Goal: Book appointment/travel/reservation

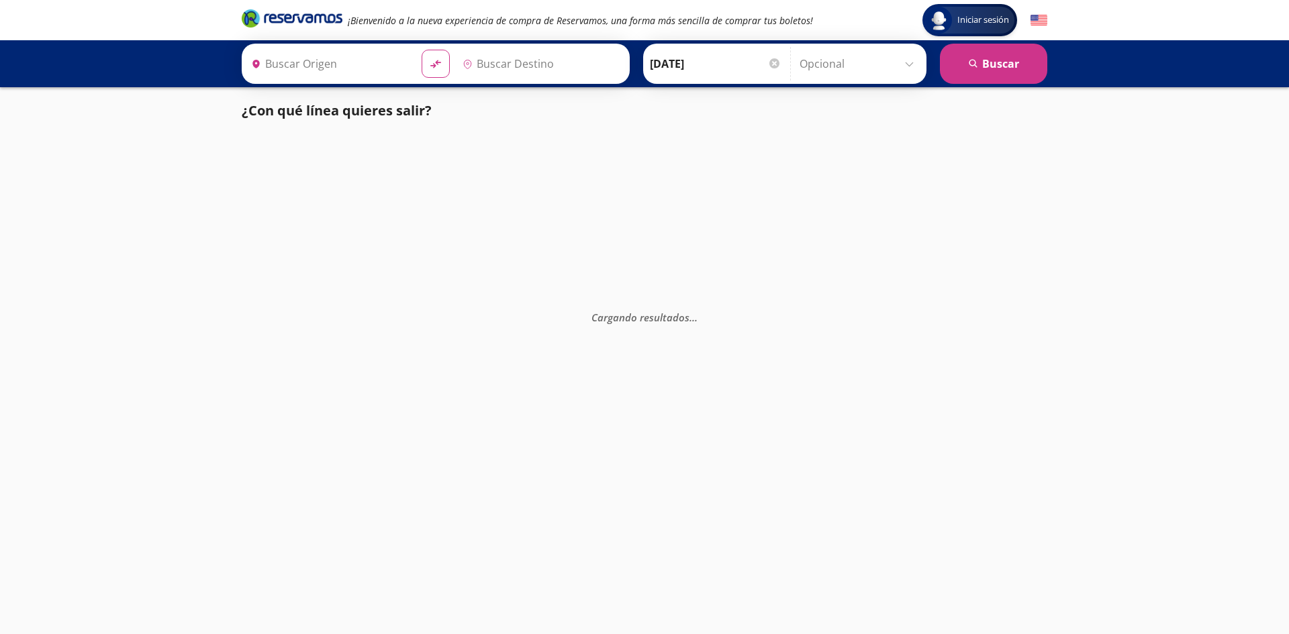
type input "[GEOGRAPHIC_DATA][PERSON_NAME], [GEOGRAPHIC_DATA]"
type input "[GEOGRAPHIC_DATA], [GEOGRAPHIC_DATA]"
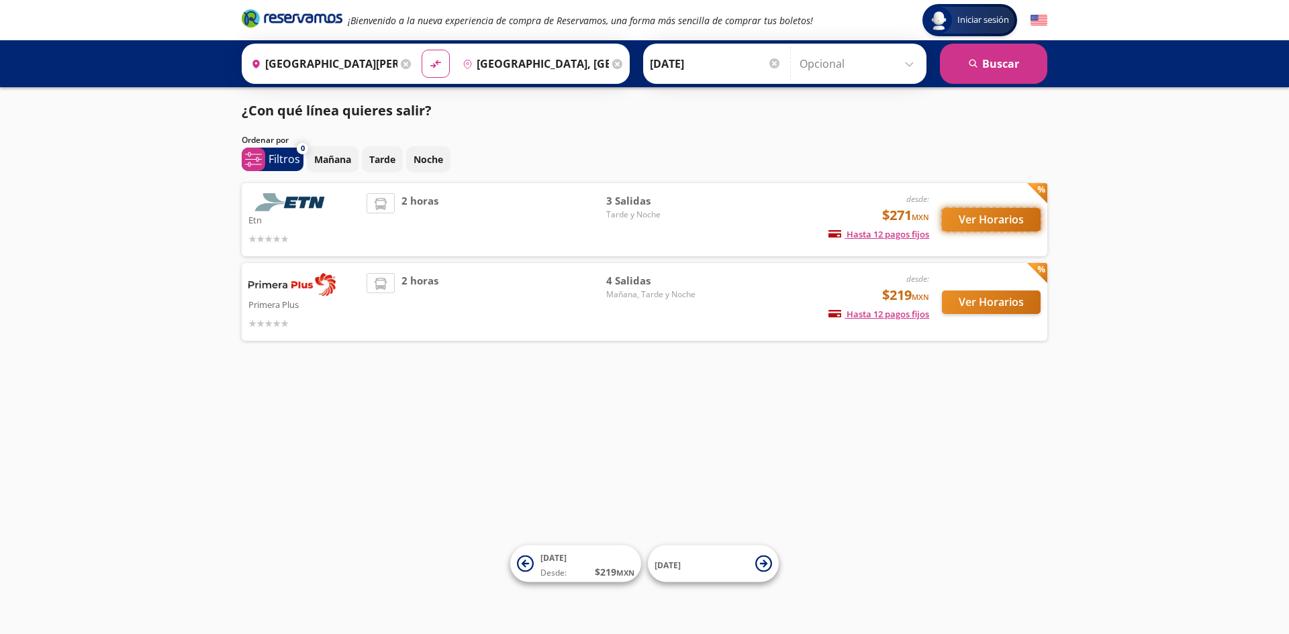
click at [966, 226] on button "Ver Horarios" at bounding box center [991, 219] width 99 height 23
click at [1007, 307] on button "Ver Horarios" at bounding box center [991, 302] width 99 height 23
